Goal: Task Accomplishment & Management: Manage account settings

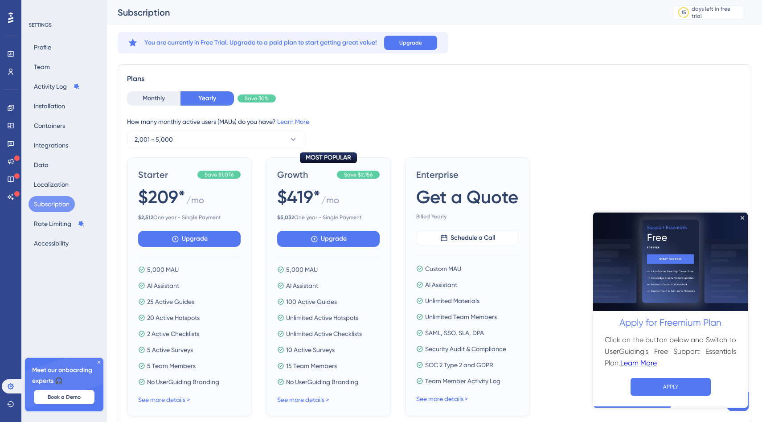
click at [61, 47] on div "Profile Team Activity Log Installation Containers Integrations Data Localizatio…" at bounding box center [65, 145] width 72 height 212
click at [46, 64] on button "Team" at bounding box center [42, 67] width 27 height 16
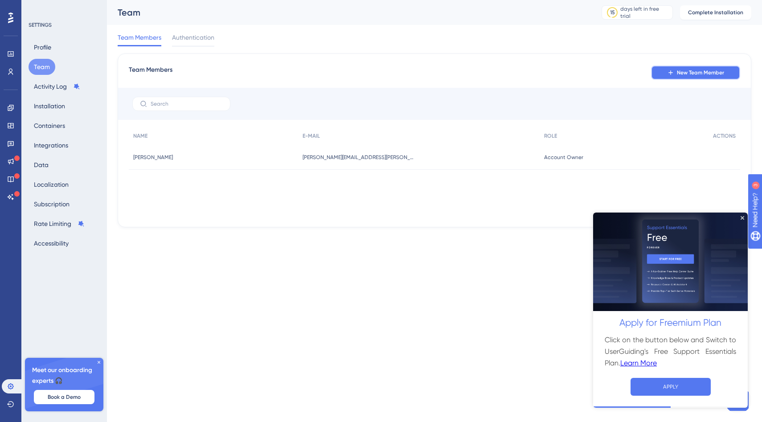
click at [668, 68] on button "New Team Member" at bounding box center [695, 73] width 89 height 14
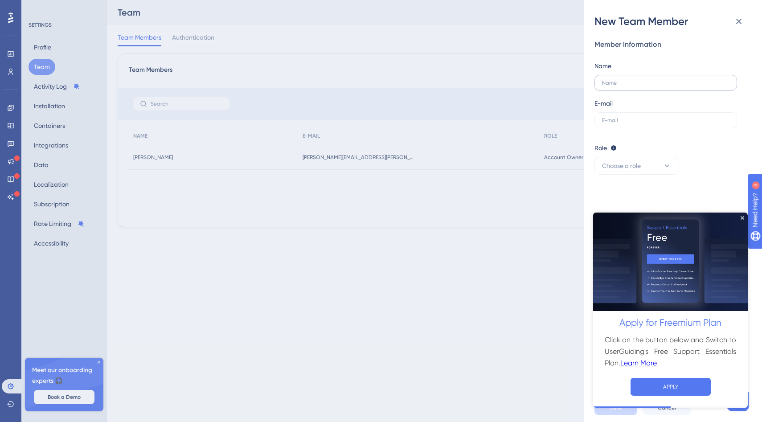
click at [635, 87] on label at bounding box center [666, 83] width 143 height 16
click at [635, 86] on input "text" at bounding box center [666, 83] width 128 height 6
type input "[PERSON_NAME]"
click at [626, 123] on input "text" at bounding box center [666, 120] width 128 height 6
type input "[PERSON_NAME][EMAIL_ADDRESS]"
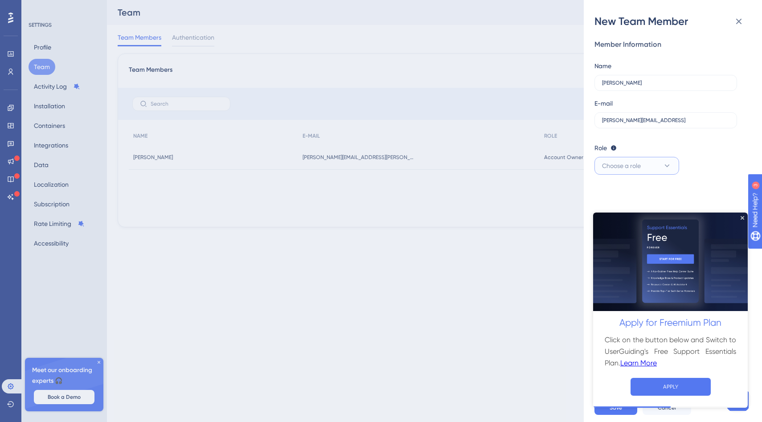
click at [638, 163] on span "Choose a role" at bounding box center [621, 166] width 39 height 11
click at [744, 218] on icon "Close Preview" at bounding box center [743, 218] width 4 height 4
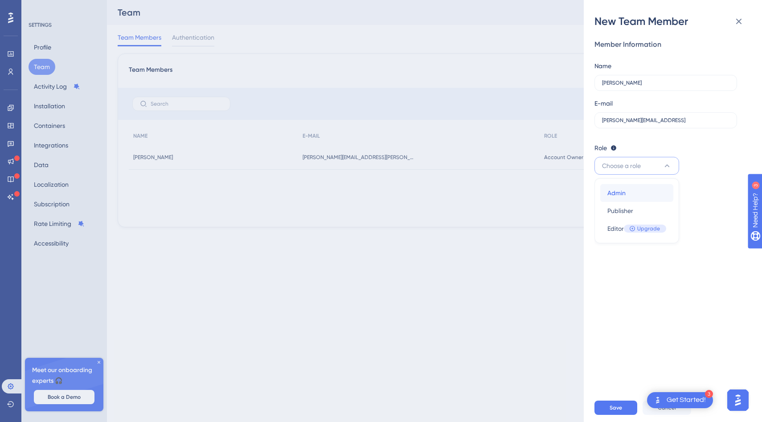
click at [642, 199] on div "Admin Admin" at bounding box center [637, 193] width 59 height 18
click at [627, 406] on button "Save" at bounding box center [616, 408] width 43 height 14
